Goal: Information Seeking & Learning: Learn about a topic

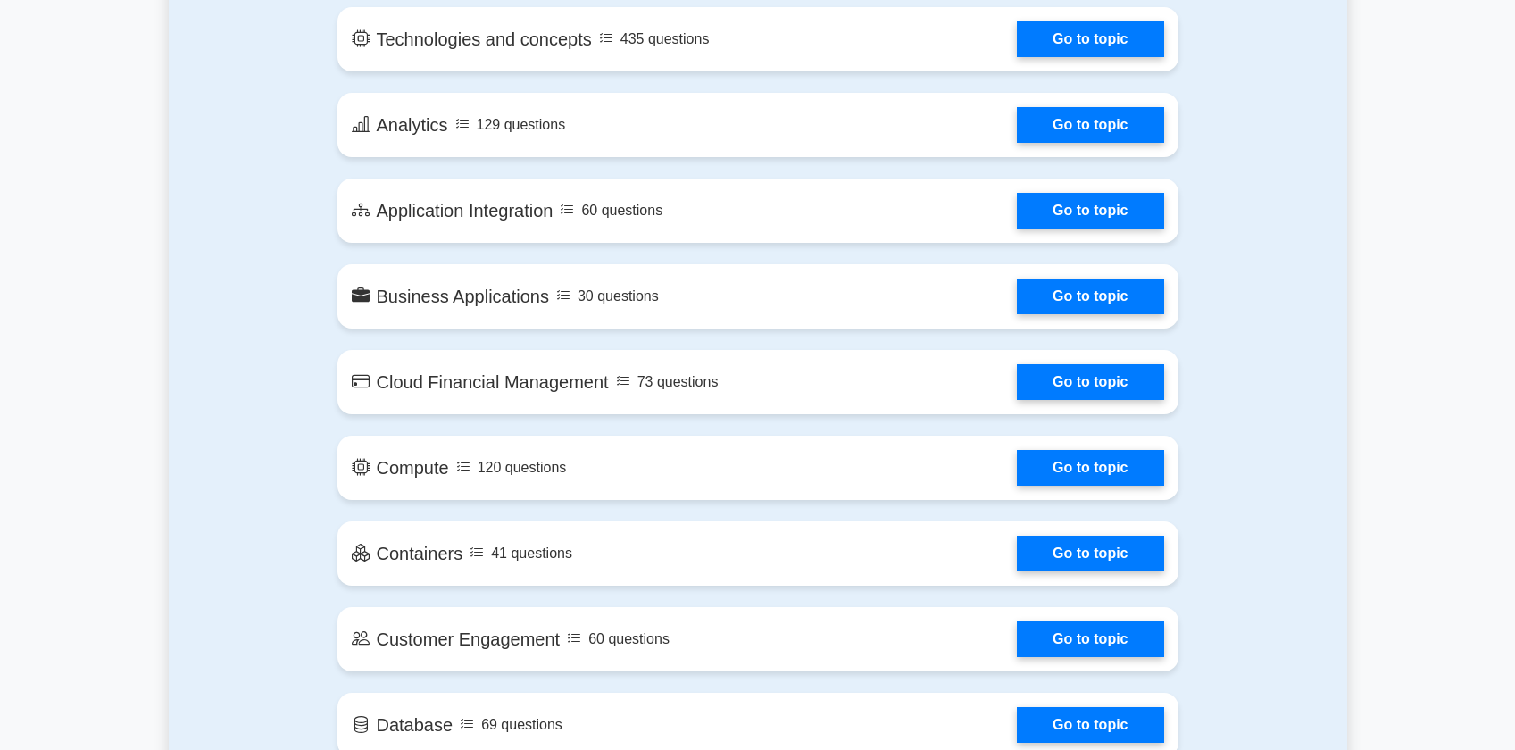
scroll to position [1099, 0]
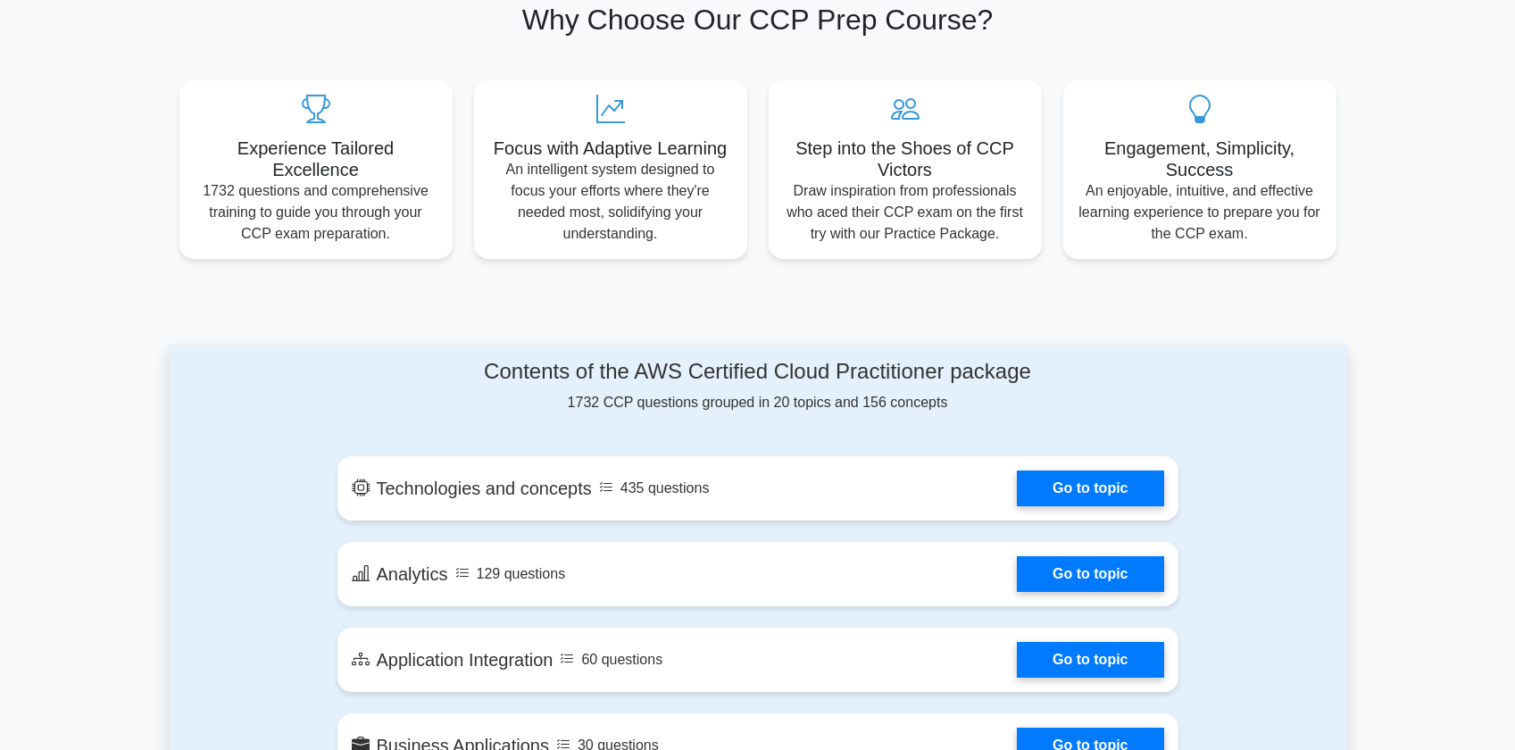
scroll to position [587, 0]
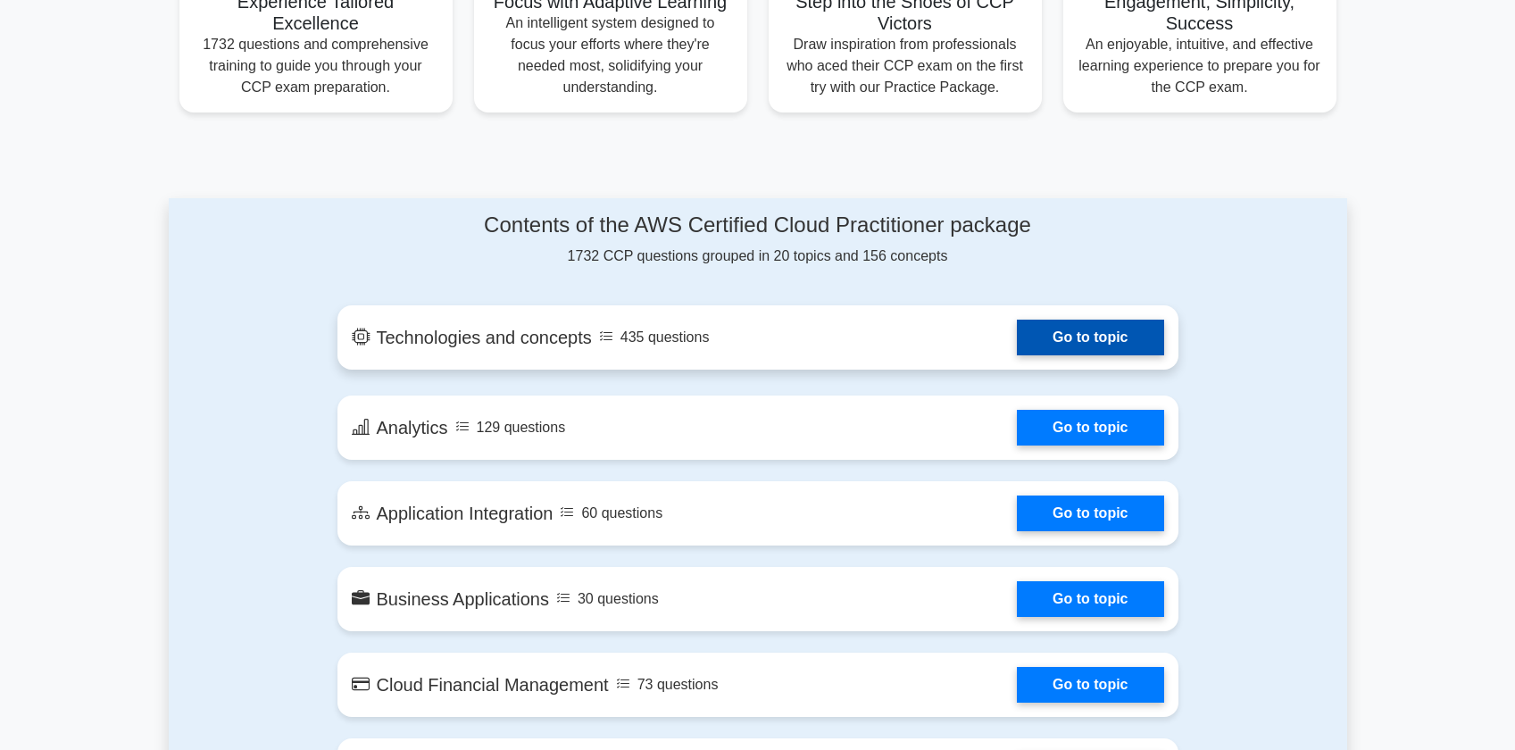
scroll to position [754, 0]
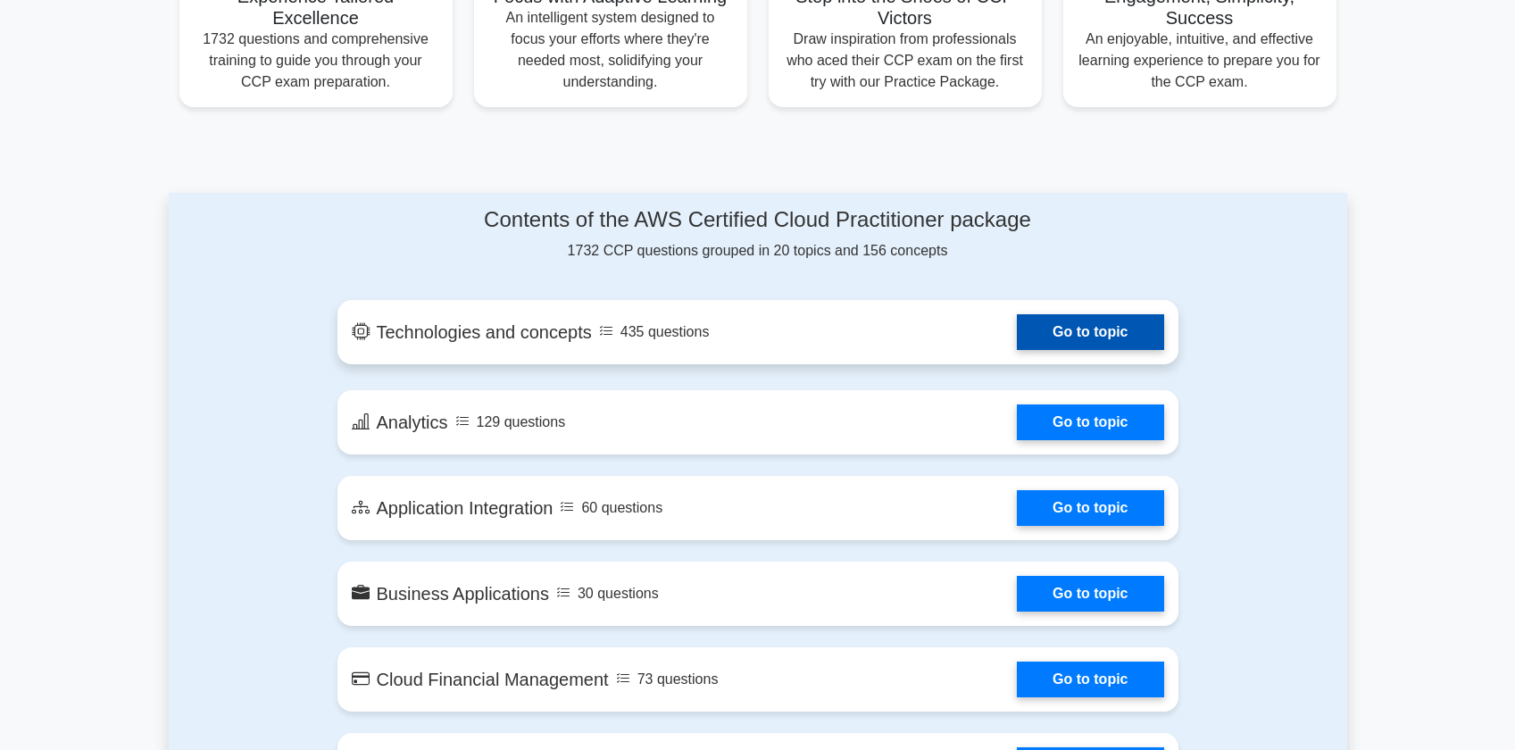
click at [1087, 324] on link "Go to topic" at bounding box center [1090, 332] width 146 height 36
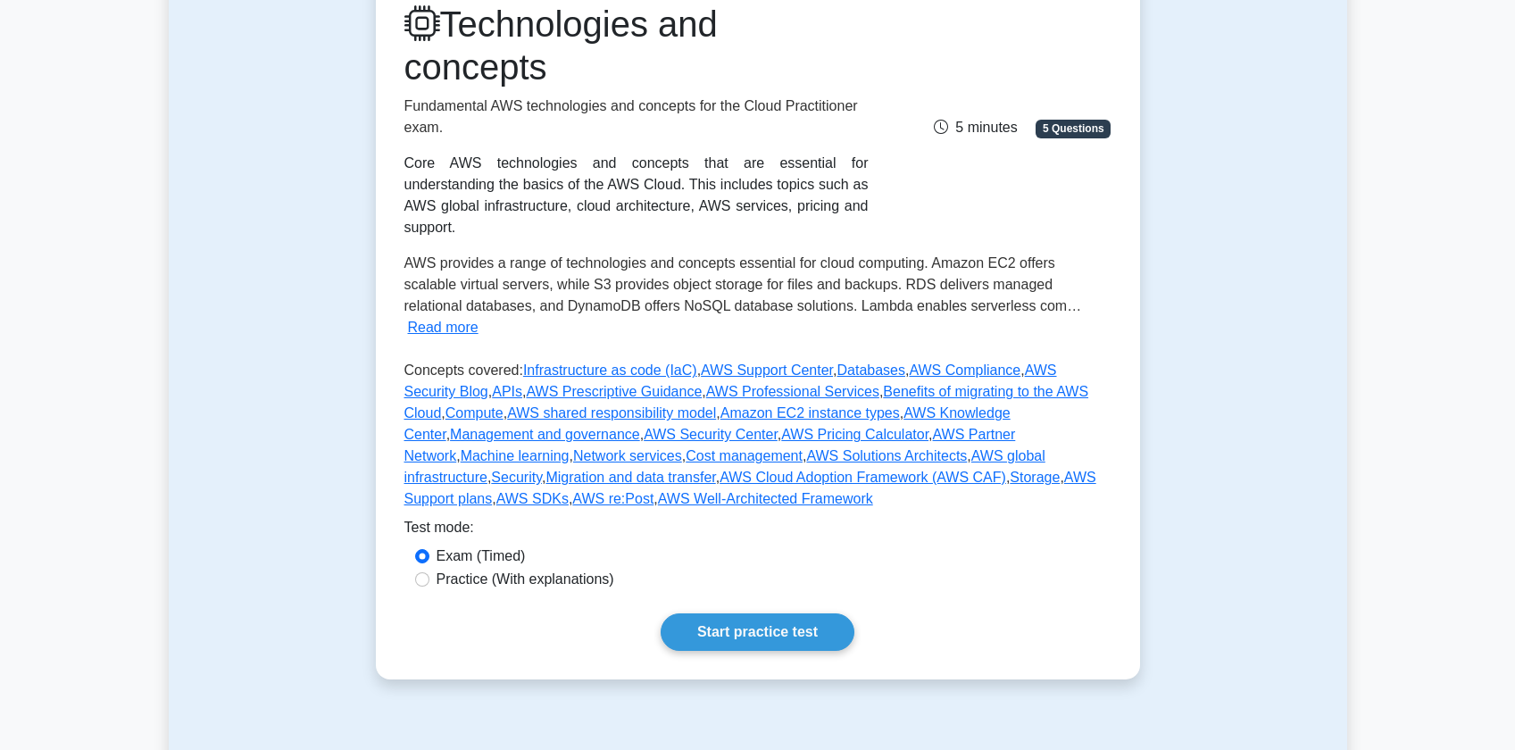
click at [913, 220] on div "Technologies and concepts Fundamental AWS technologies and concepts for the Clo…" at bounding box center [757, 260] width 707 height 514
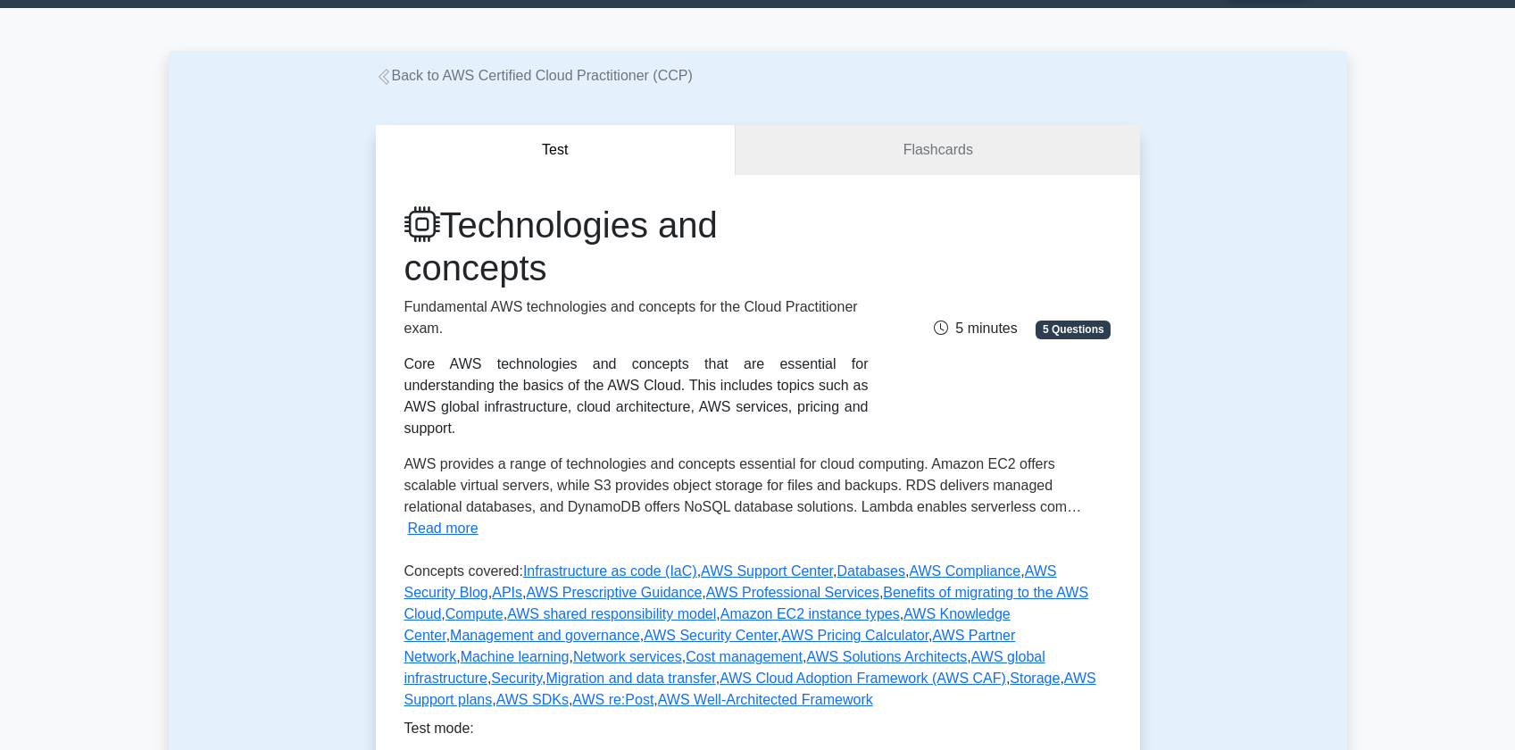
scroll to position [13, 0]
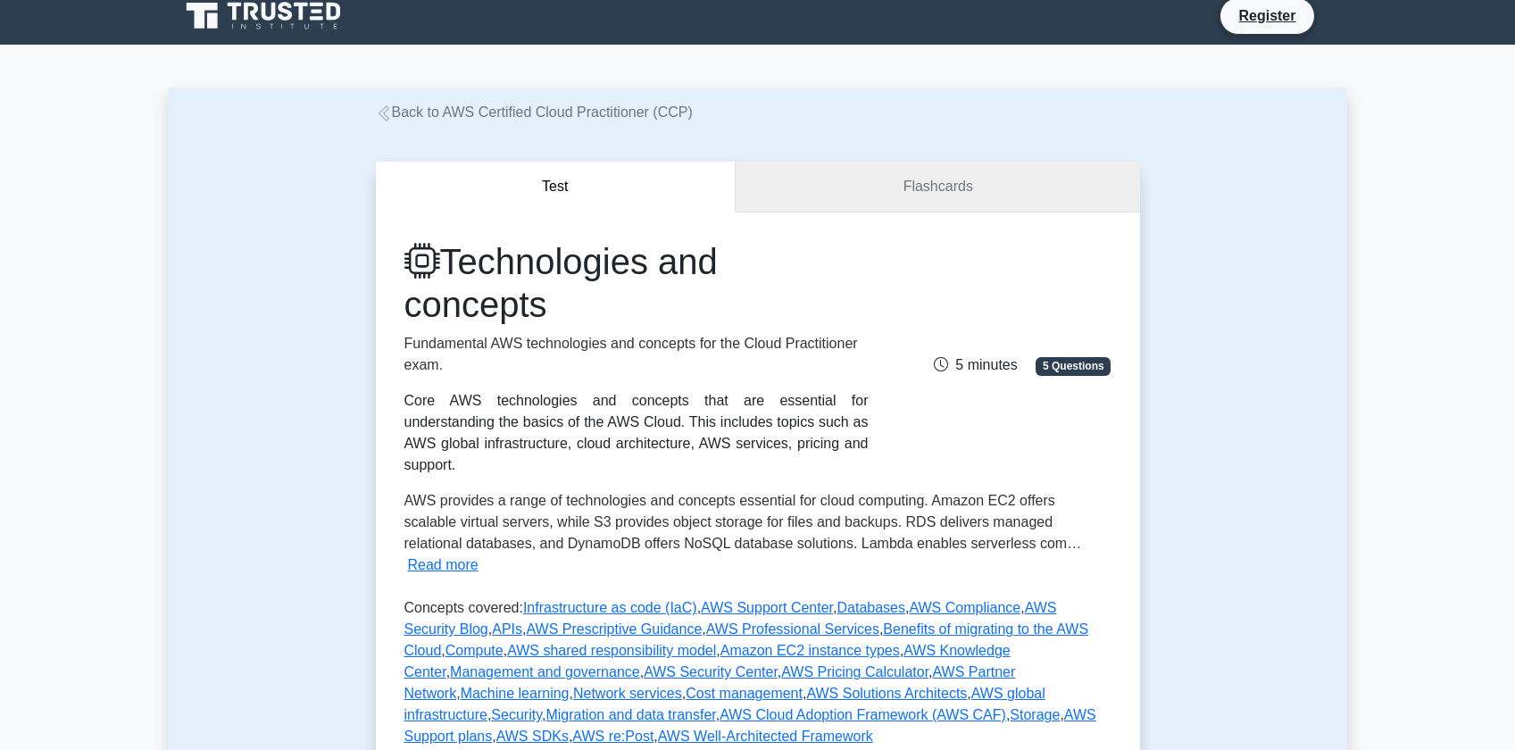
click at [895, 190] on link "Flashcards" at bounding box center [938, 187] width 404 height 51
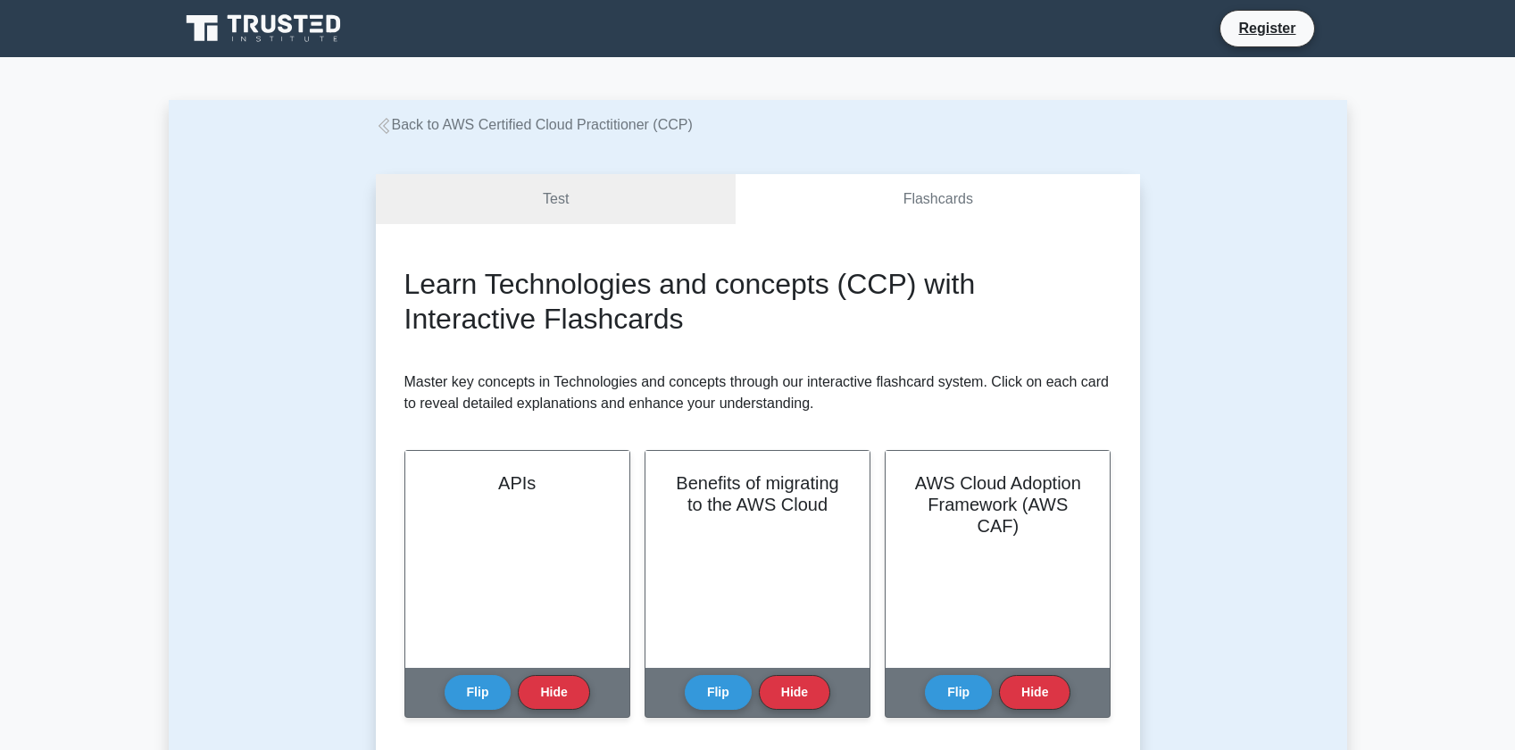
click at [685, 285] on h2 "Learn Technologies and concepts (CCP) with Interactive Flashcards" at bounding box center [757, 301] width 707 height 69
click at [586, 329] on h2 "Learn Technologies and concepts (CCP) with Interactive Flashcards" at bounding box center [757, 301] width 707 height 69
click at [588, 305] on h2 "Learn Technologies and concepts (CCP) with Interactive Flashcards" at bounding box center [757, 301] width 707 height 69
click at [490, 502] on div "APIs" at bounding box center [517, 554] width 224 height 217
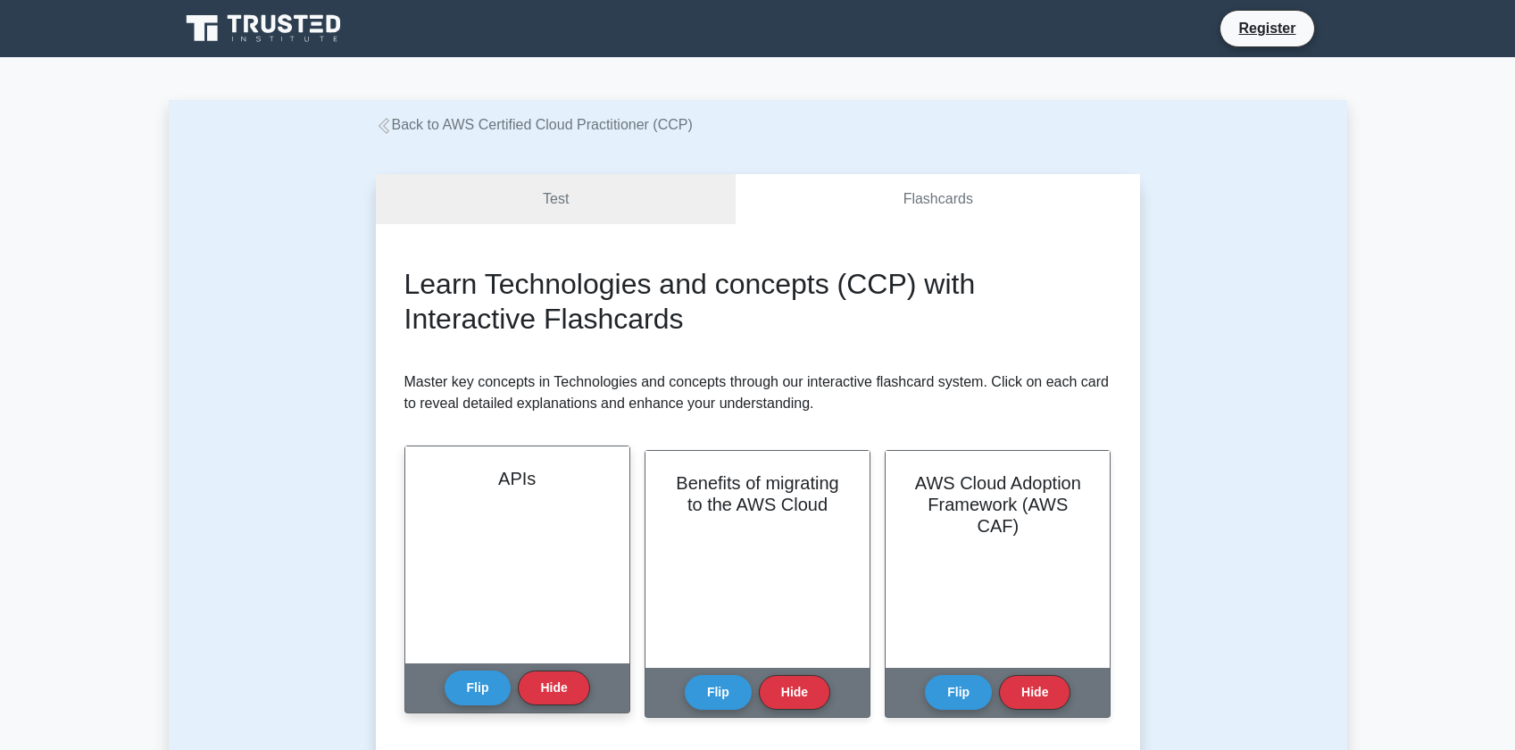
click at [520, 597] on div "APIs" at bounding box center [517, 554] width 224 height 217
click at [513, 606] on div "APIs" at bounding box center [517, 554] width 224 height 217
click at [492, 688] on button "Flip" at bounding box center [478, 687] width 67 height 35
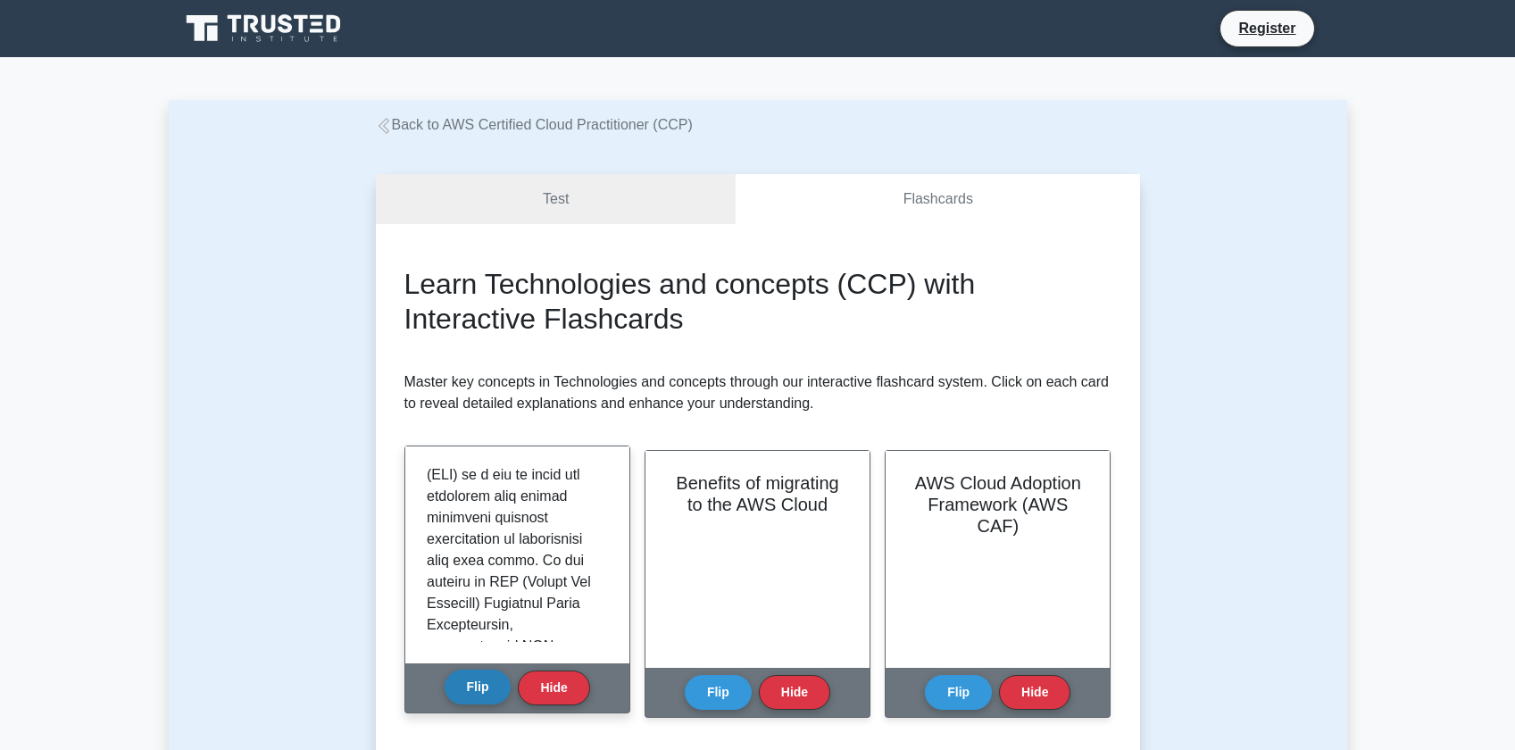
click at [492, 688] on button "Flip" at bounding box center [478, 687] width 67 height 35
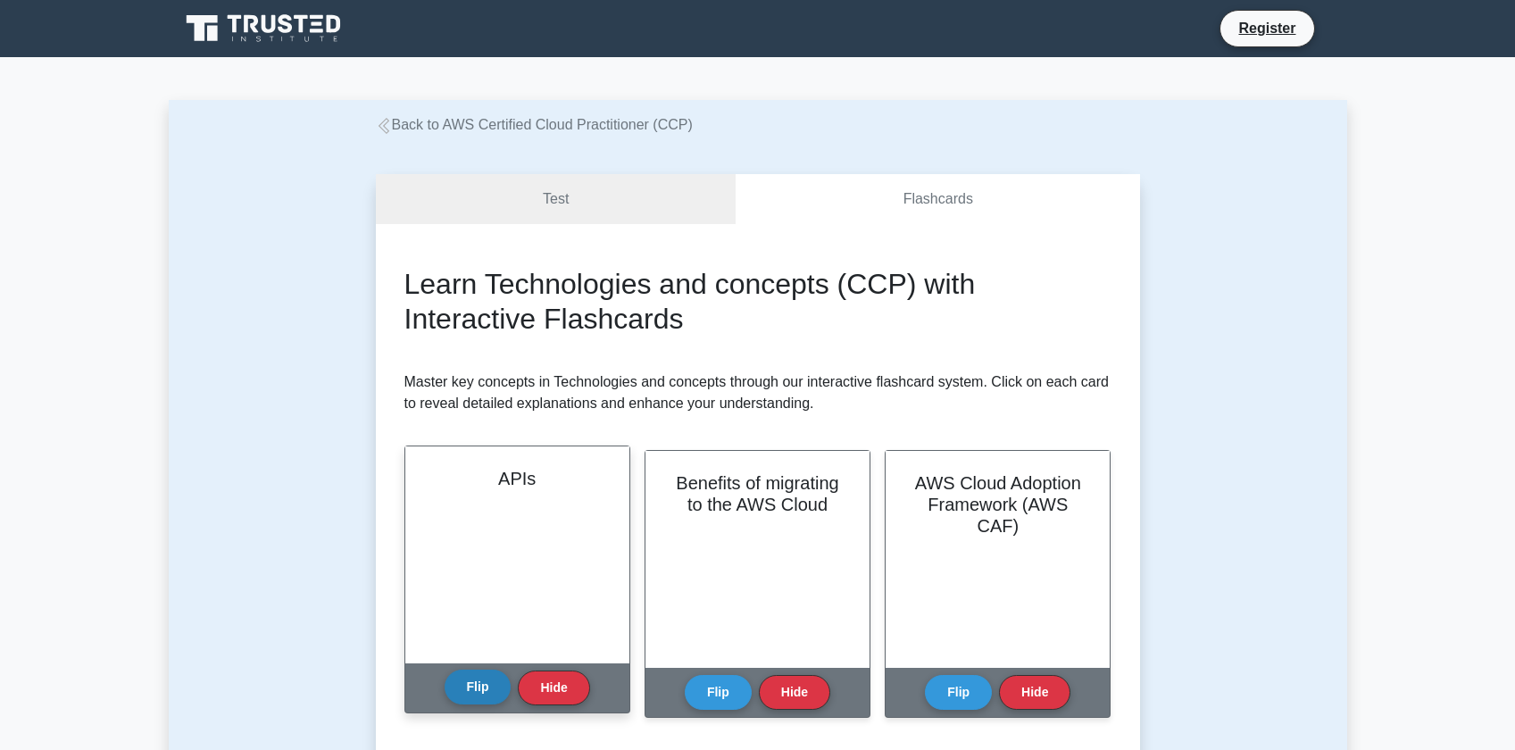
click at [492, 688] on button "Flip" at bounding box center [478, 687] width 67 height 35
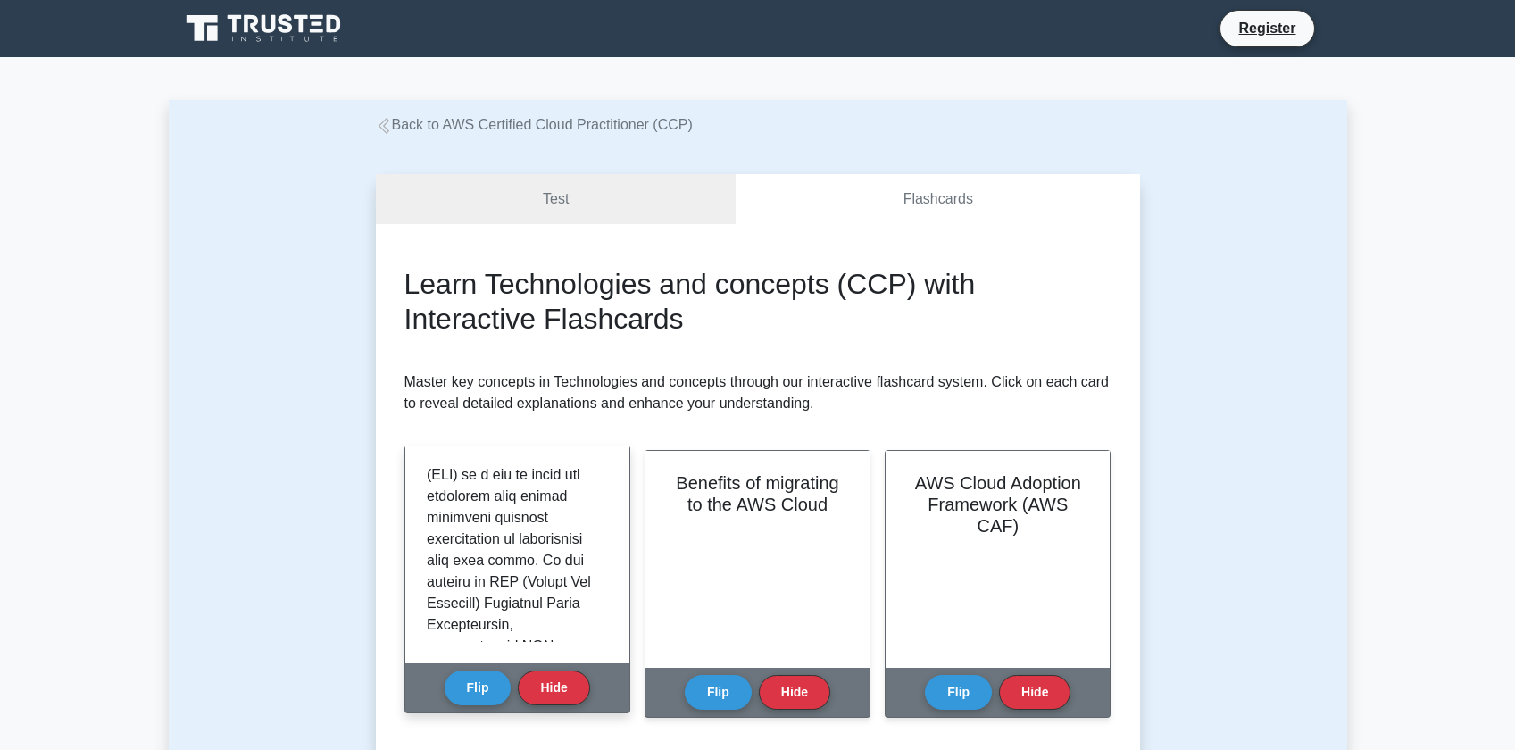
drag, startPoint x: 484, startPoint y: 510, endPoint x: 512, endPoint y: 564, distance: 61.1
drag, startPoint x: 501, startPoint y: 540, endPoint x: 504, endPoint y: 572, distance: 32.3
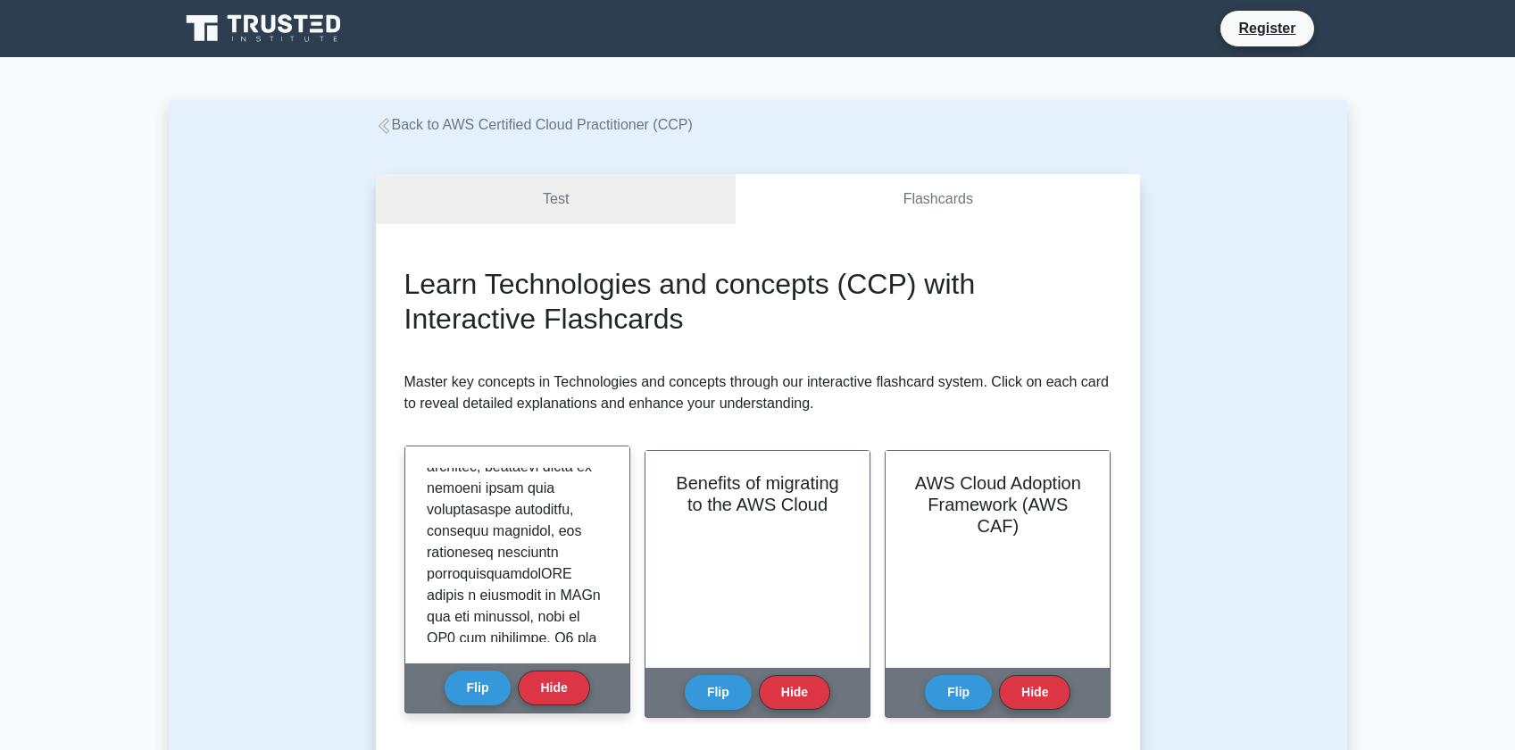
scroll to position [379, 0]
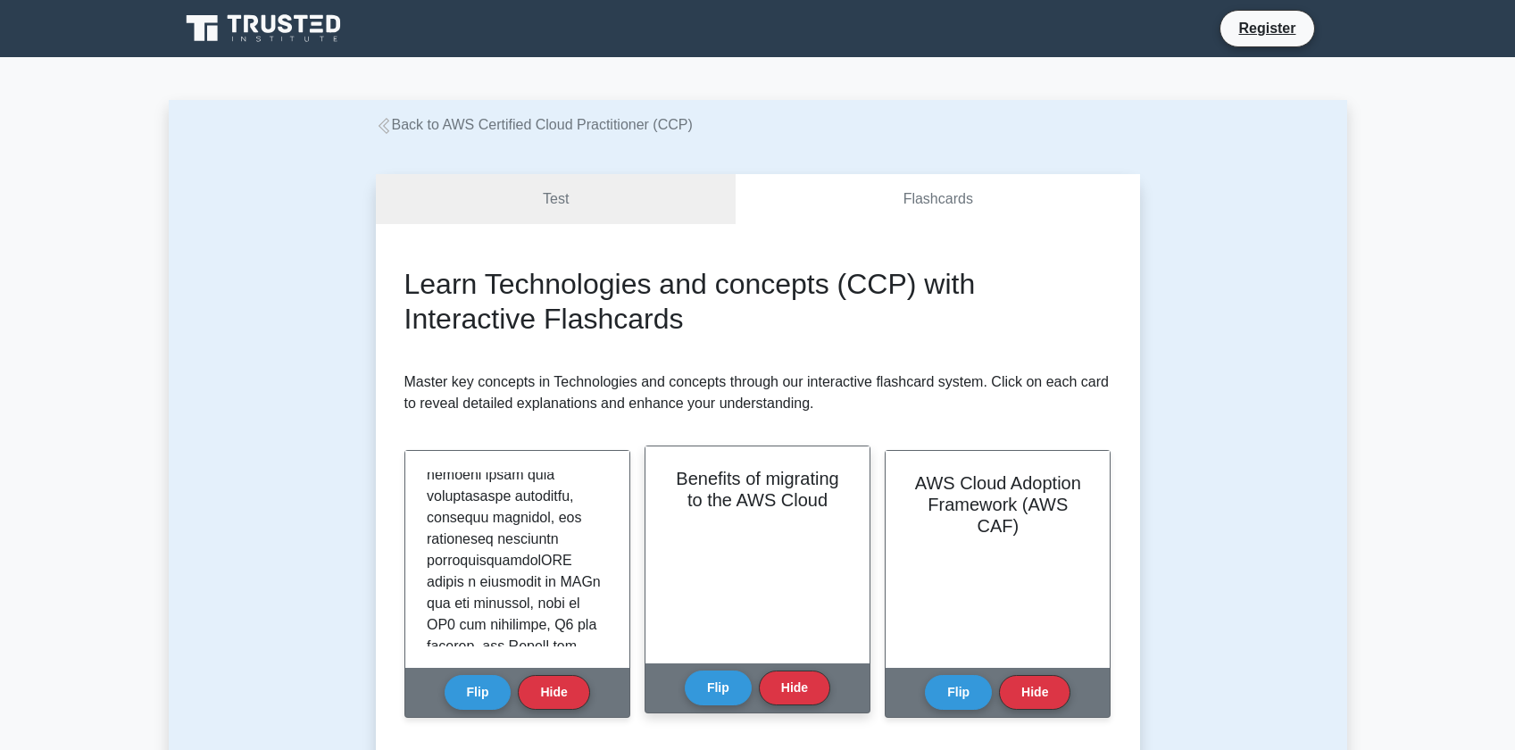
click at [657, 610] on div "Benefits of migrating to the AWS Cloud" at bounding box center [758, 554] width 224 height 217
click at [688, 704] on div "Flip Hide" at bounding box center [758, 687] width 146 height 49
click at [701, 693] on button "Flip" at bounding box center [718, 687] width 67 height 35
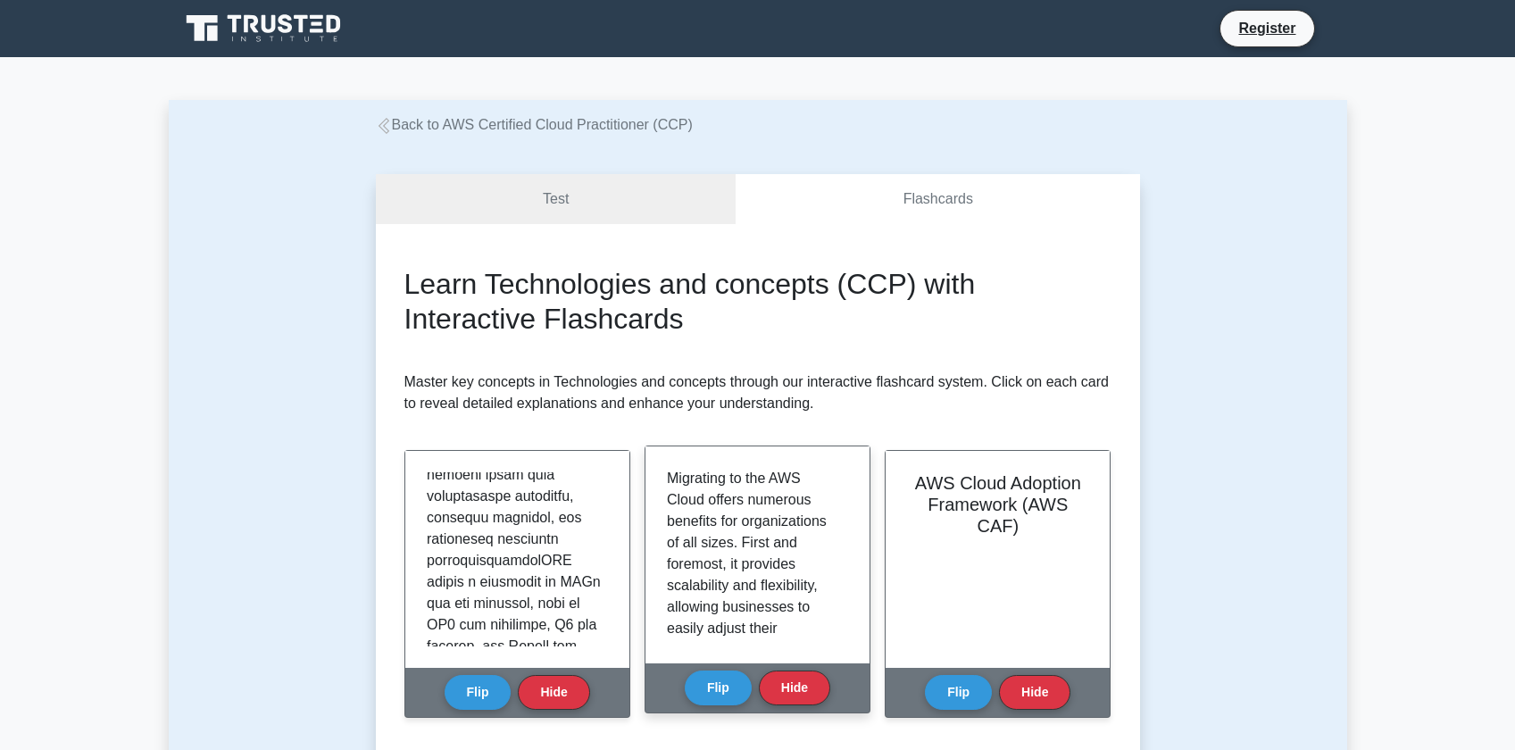
click at [701, 596] on p "Migrating to the AWS Cloud offers numerous benefits for organizations of all si…" at bounding box center [754, 639] width 174 height 343
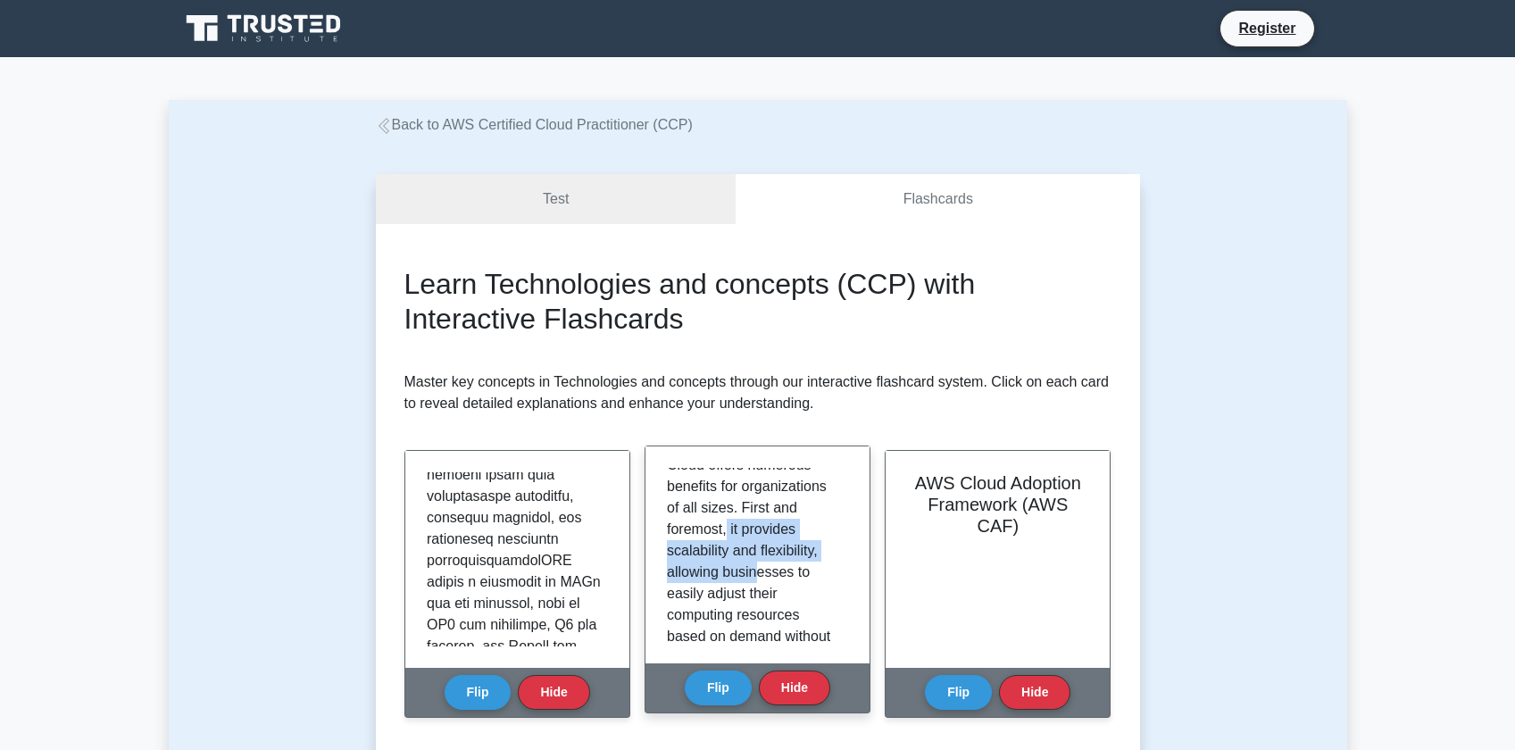
drag, startPoint x: 726, startPoint y: 527, endPoint x: 756, endPoint y: 568, distance: 51.1
click at [757, 567] on p "Migrating to the AWS Cloud offers numerous benefits for organizations of all si…" at bounding box center [754, 604] width 174 height 343
click at [756, 568] on p "Migrating to the AWS Cloud offers numerous benefits for organizations of all si…" at bounding box center [754, 604] width 174 height 343
drag, startPoint x: 752, startPoint y: 532, endPoint x: 758, endPoint y: 596, distance: 64.6
click at [758, 596] on p "Migrating to the AWS Cloud offers numerous benefits for organizations of all si…" at bounding box center [754, 604] width 174 height 343
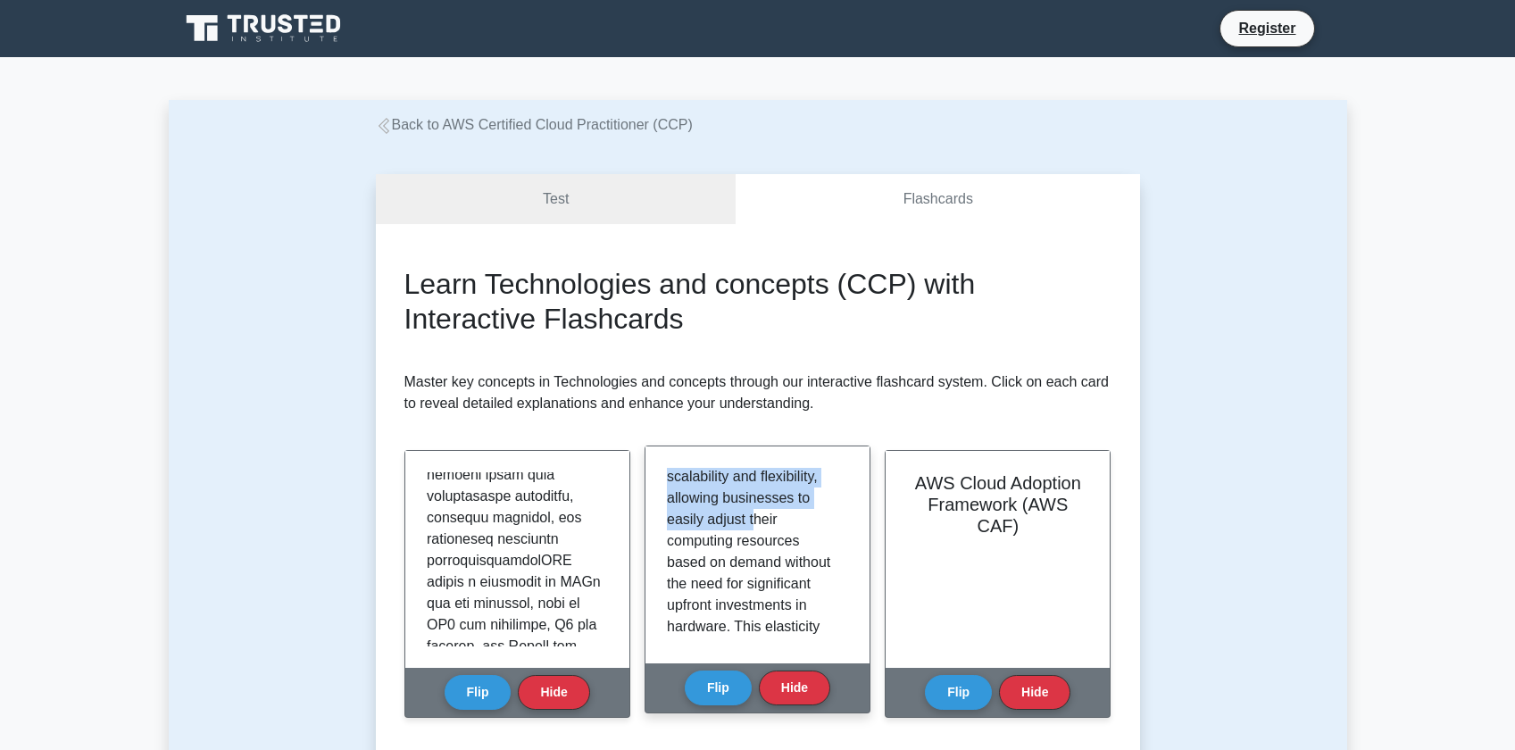
scroll to position [121, 0]
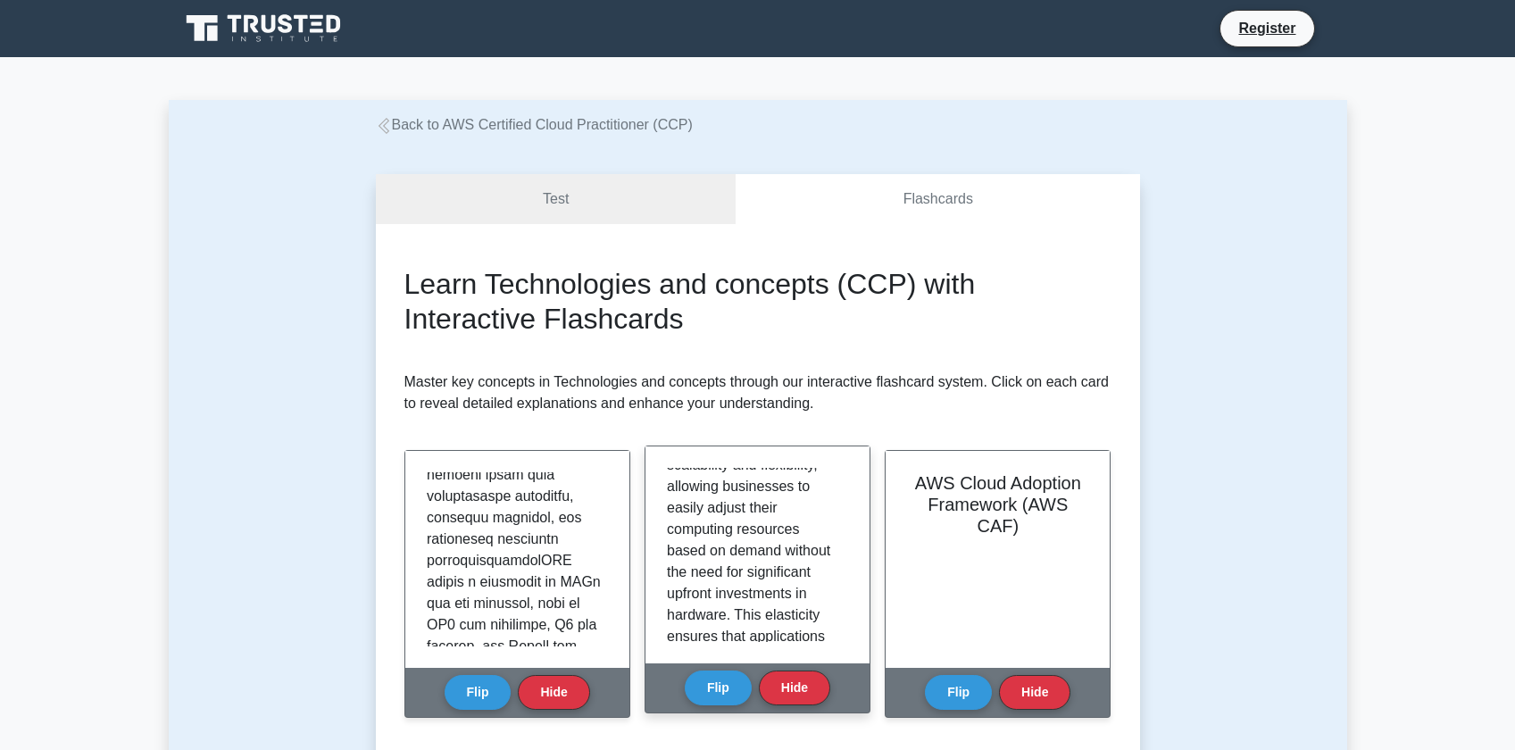
click at [743, 524] on p "Migrating to the AWS Cloud offers numerous benefits for organizations of all si…" at bounding box center [754, 518] width 174 height 343
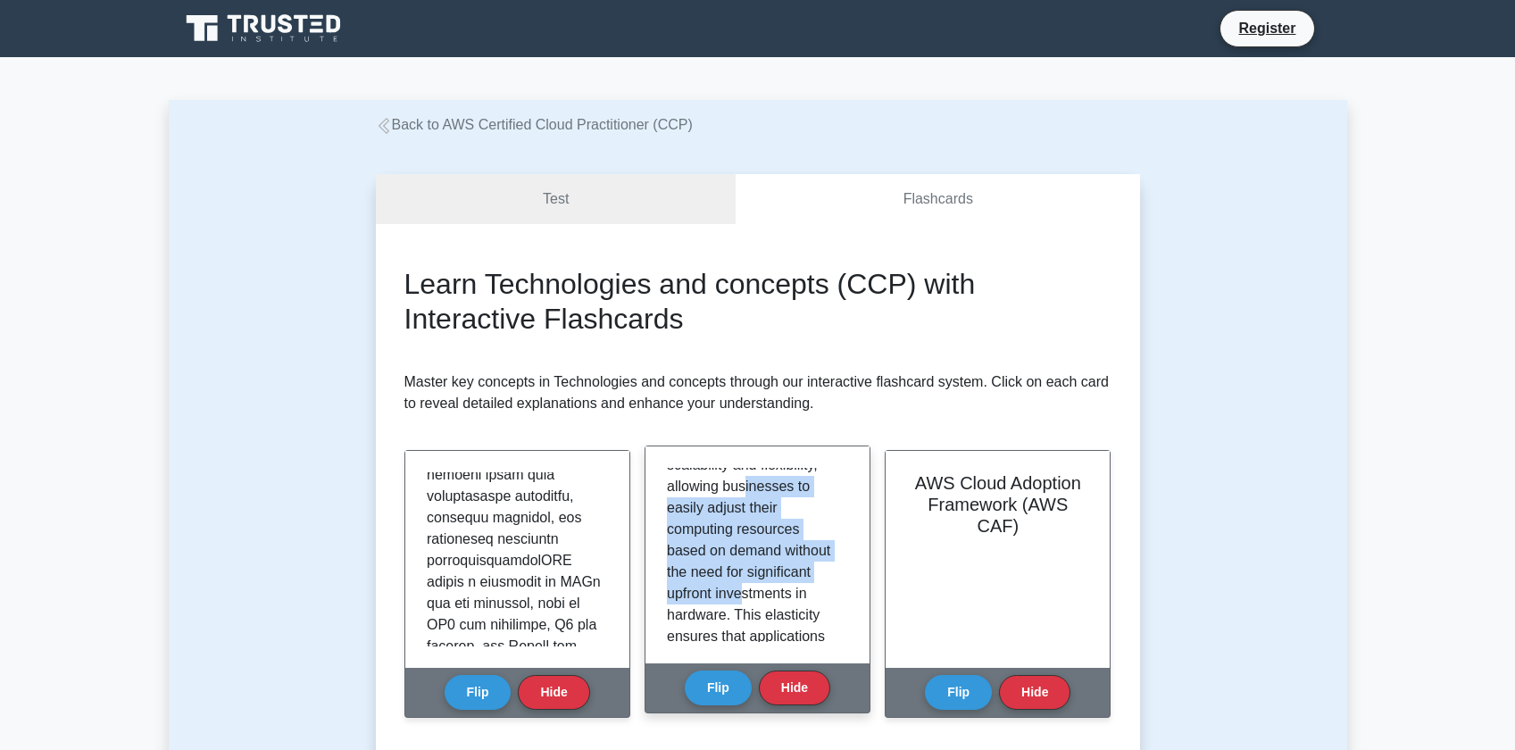
drag, startPoint x: 743, startPoint y: 486, endPoint x: 745, endPoint y: 598, distance: 112.5
click at [745, 598] on p "Migrating to the AWS Cloud offers numerous benefits for organizations of all si…" at bounding box center [754, 518] width 174 height 343
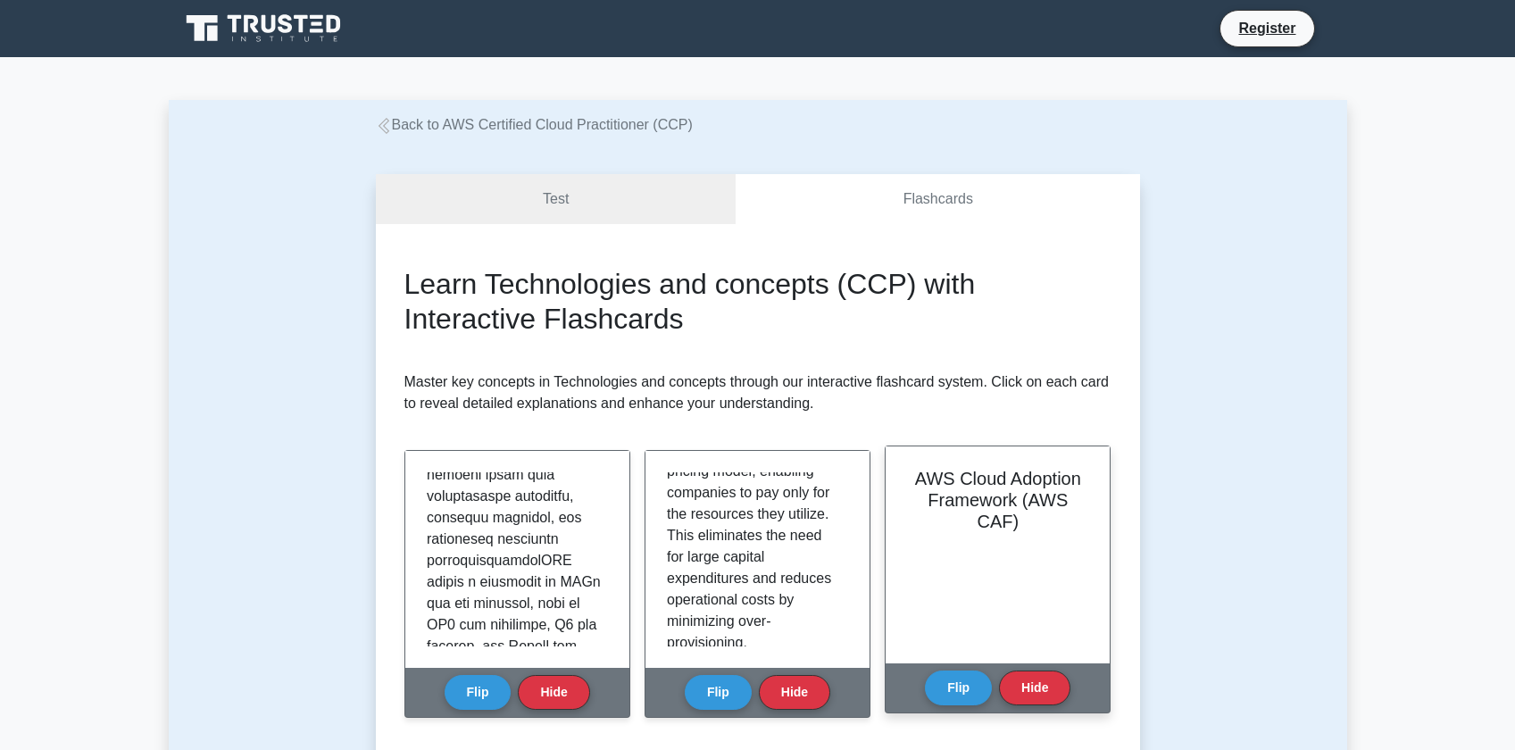
scroll to position [435, 0]
click at [967, 594] on div "AWS Cloud Adoption Framework (AWS CAF)" at bounding box center [998, 554] width 224 height 217
click at [962, 689] on button "Flip" at bounding box center [958, 687] width 67 height 35
